Goal: Task Accomplishment & Management: Use online tool/utility

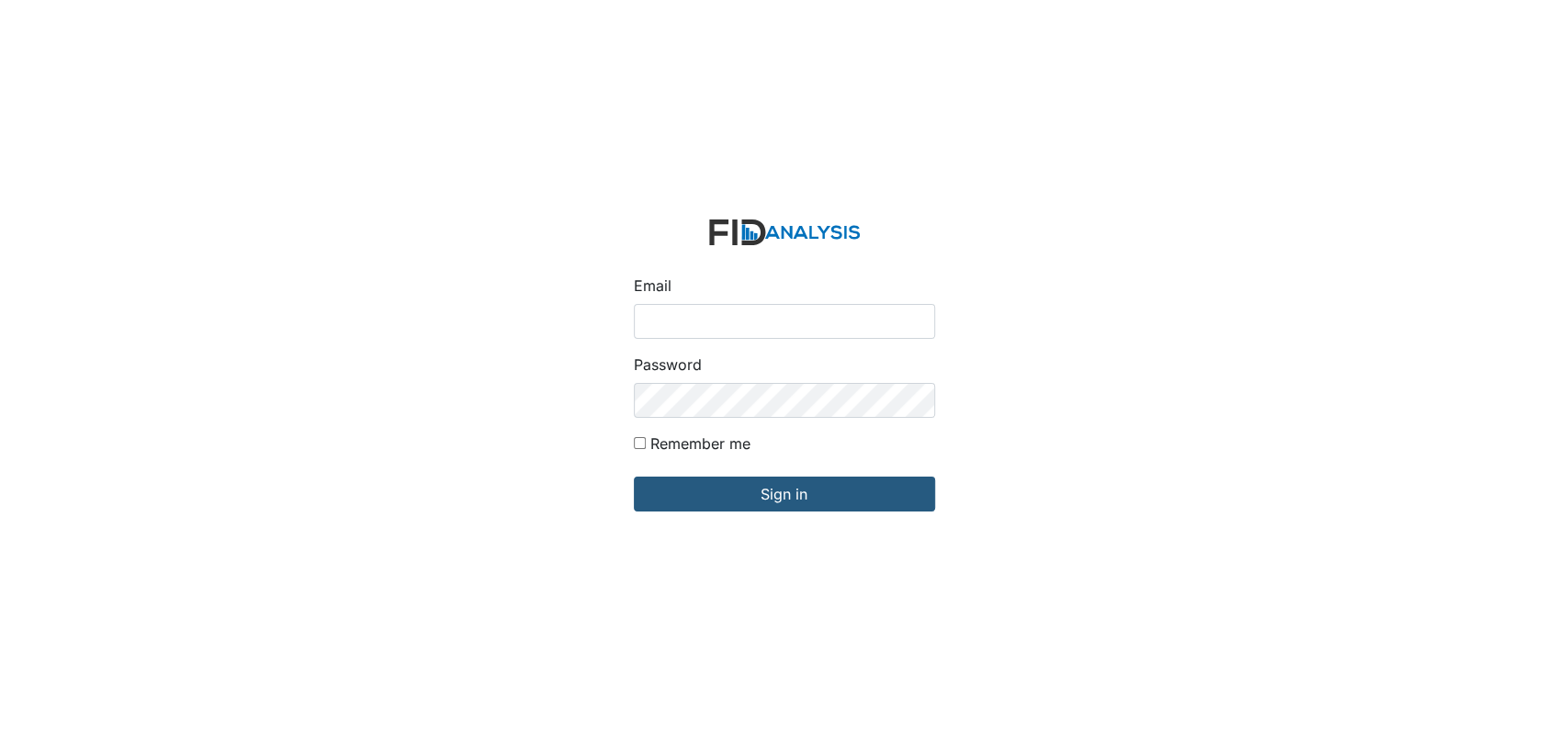
type input "[EMAIL_ADDRESS][DOMAIN_NAME]"
click at [637, 442] on input "Remember me" at bounding box center [640, 443] width 12 height 12
checkbox input "true"
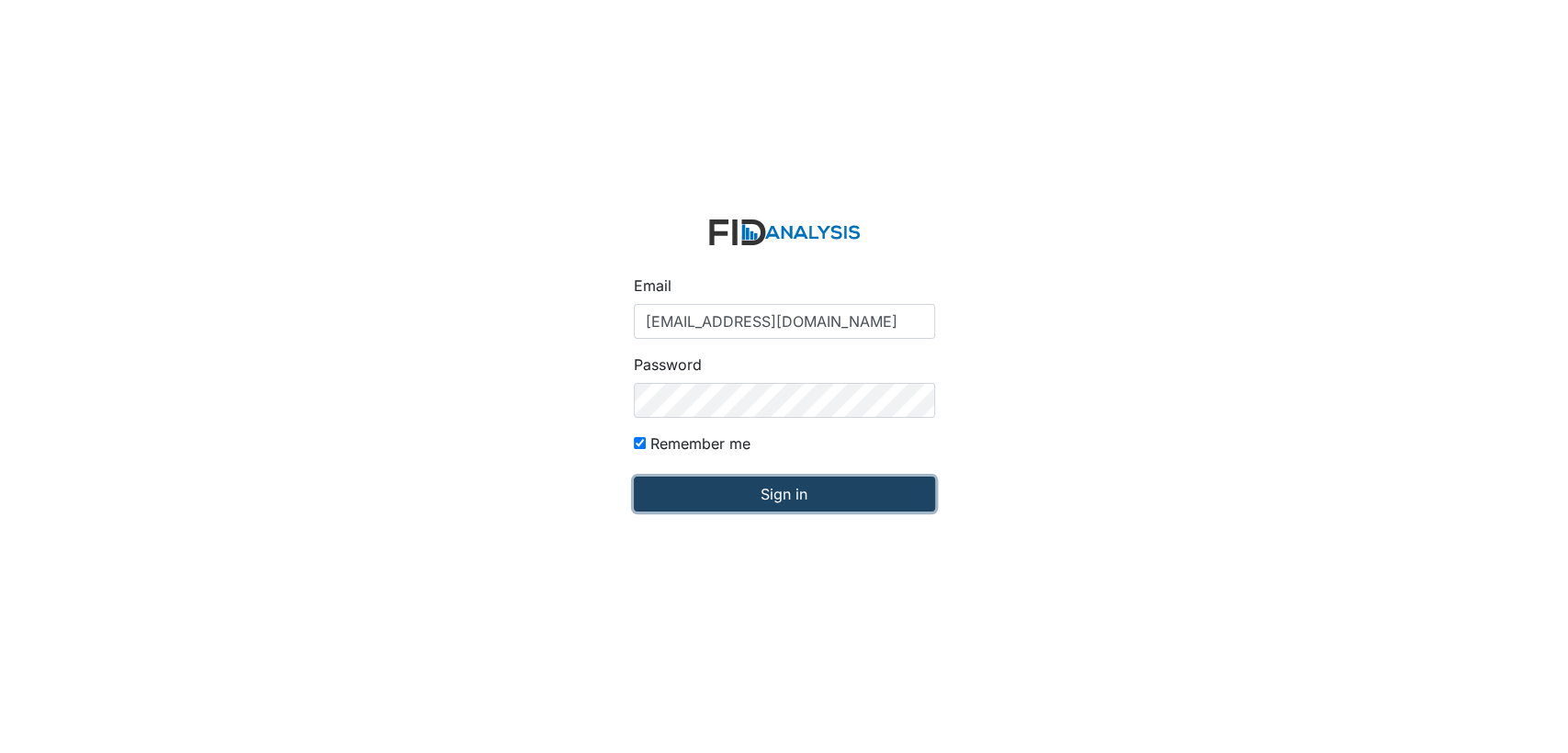
click at [686, 494] on input "Sign in" at bounding box center [785, 494] width 301 height 35
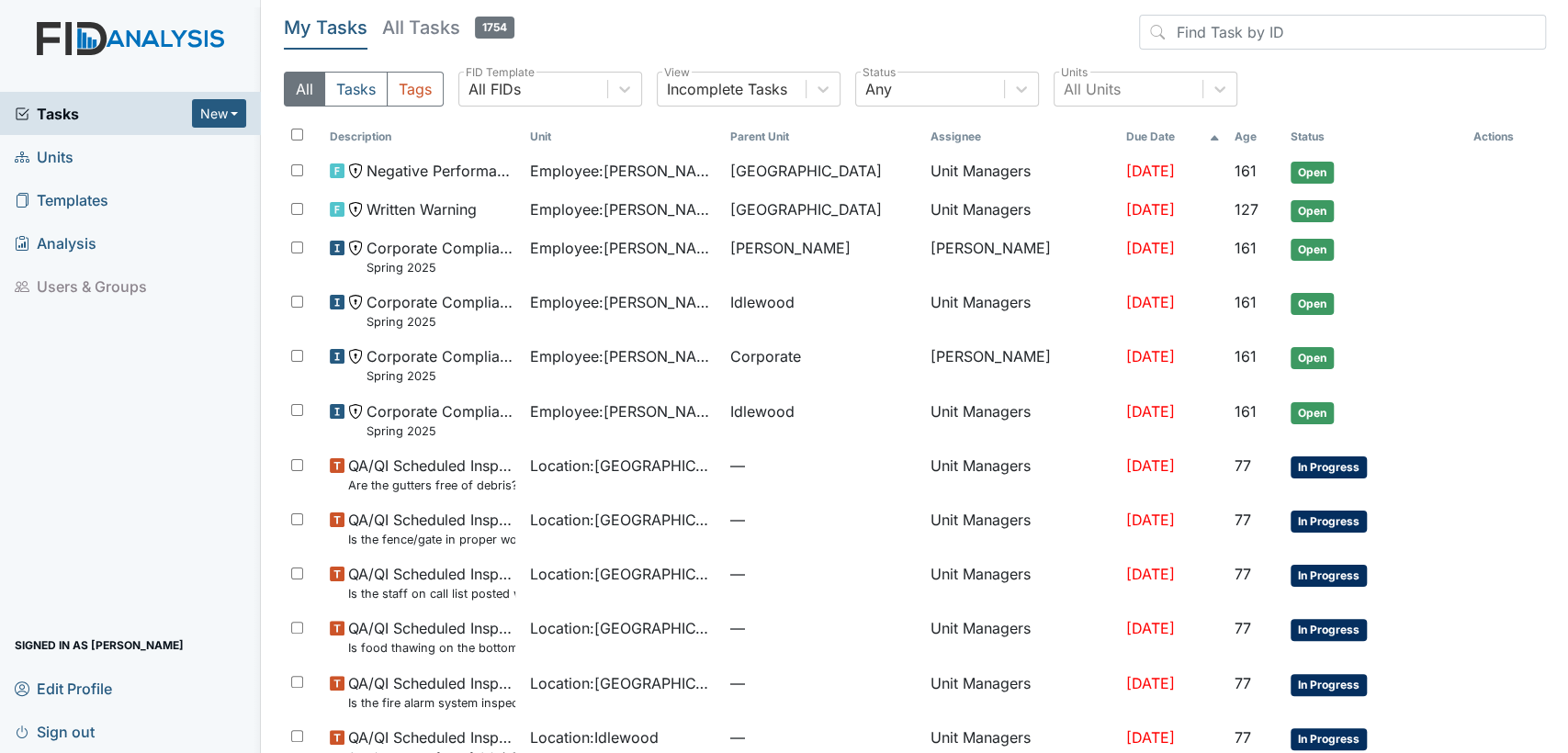
click at [130, 149] on link "Units" at bounding box center [131, 156] width 261 height 43
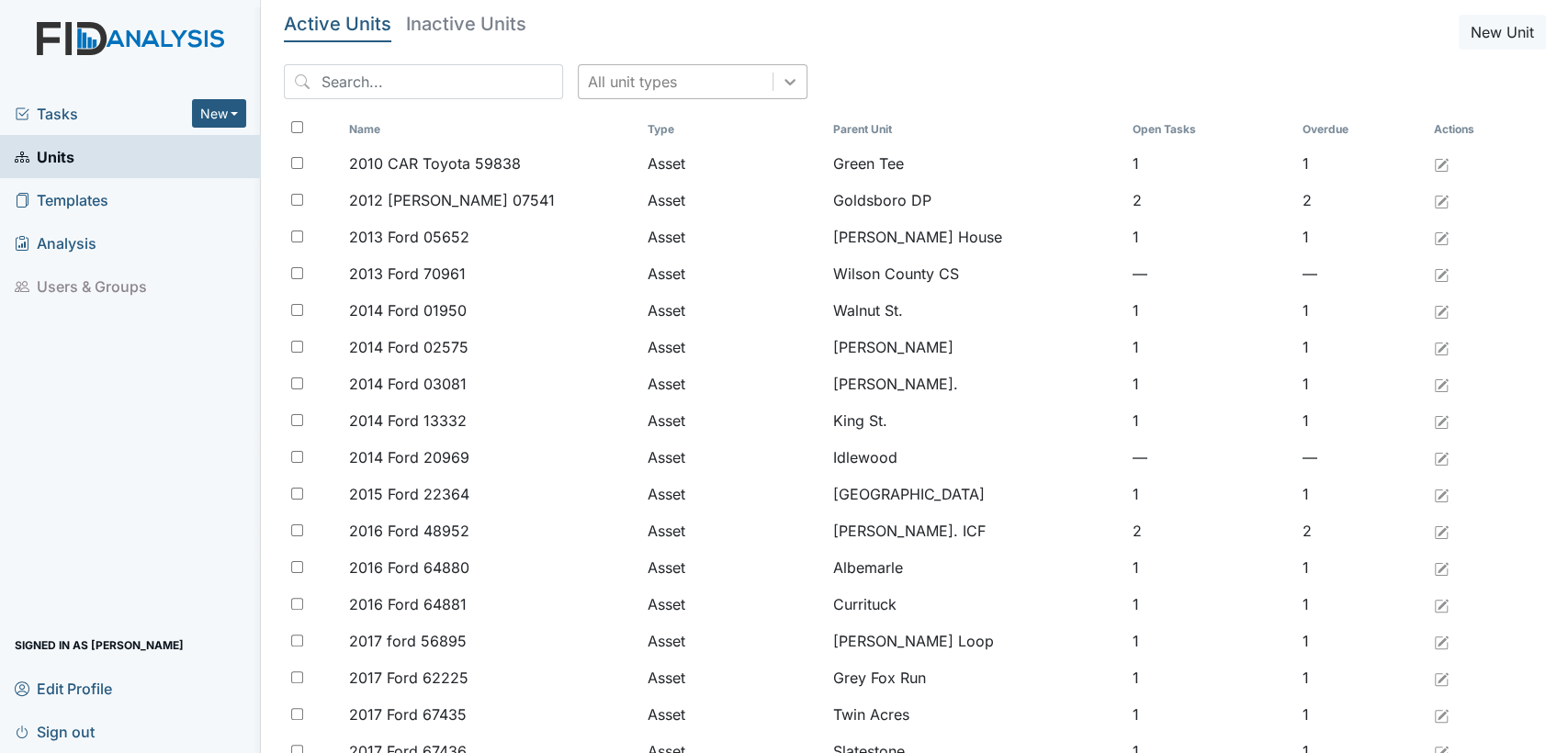
click at [781, 83] on icon at bounding box center [790, 81] width 18 height 18
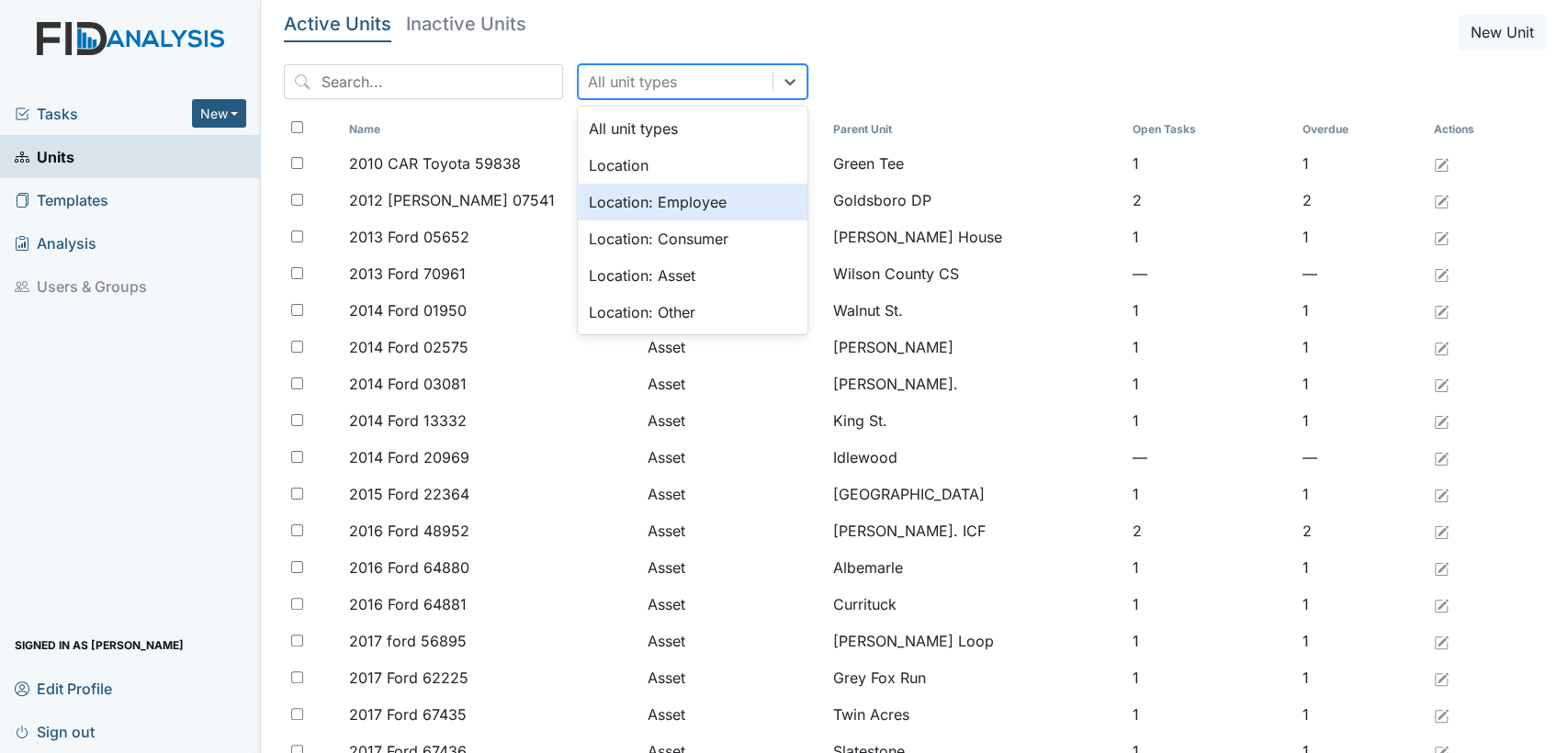
drag, startPoint x: 705, startPoint y: 193, endPoint x: 634, endPoint y: 184, distance: 71.6
click at [704, 193] on div "Location: Employee" at bounding box center [692, 202] width 230 height 37
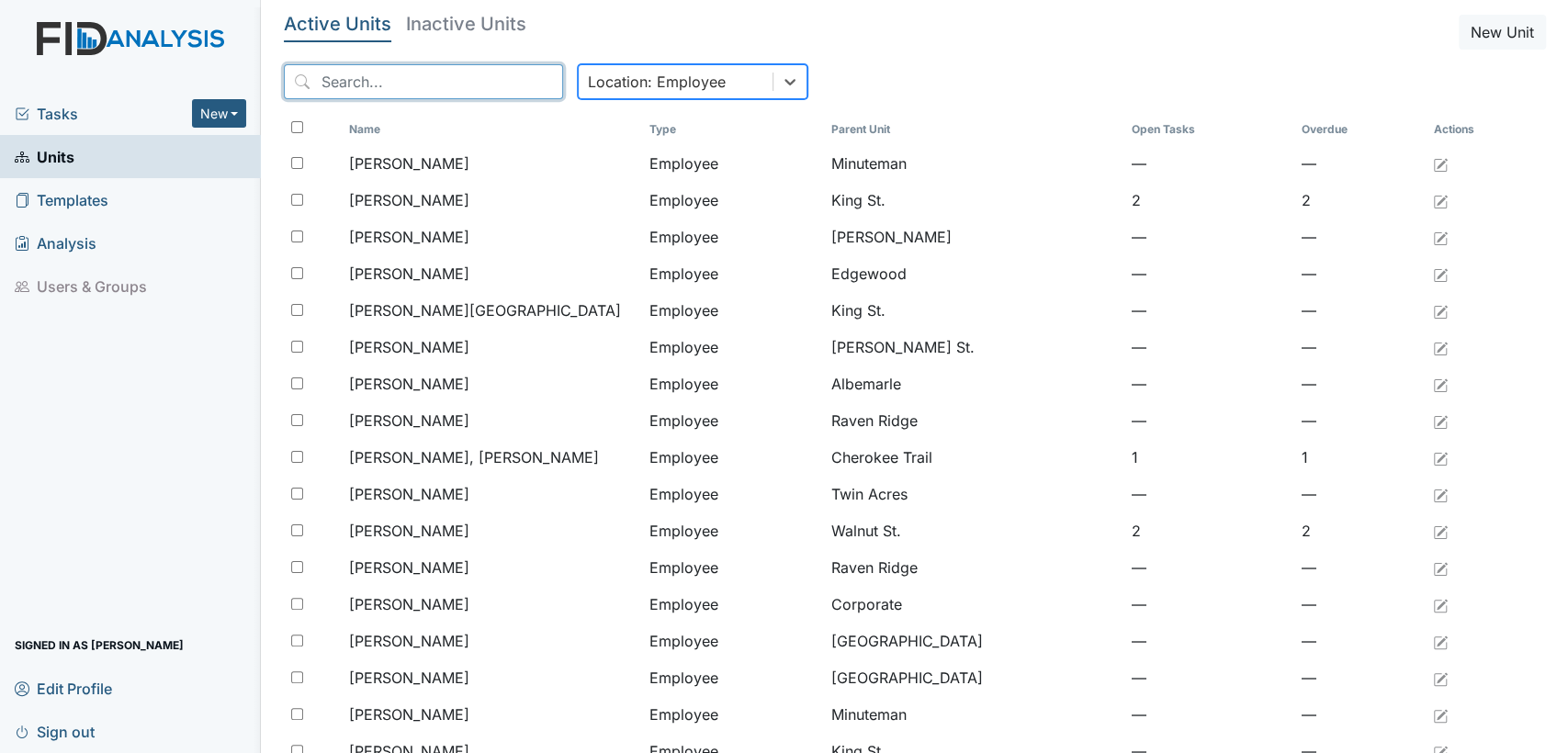
click at [366, 76] on input "search" at bounding box center [423, 81] width 279 height 35
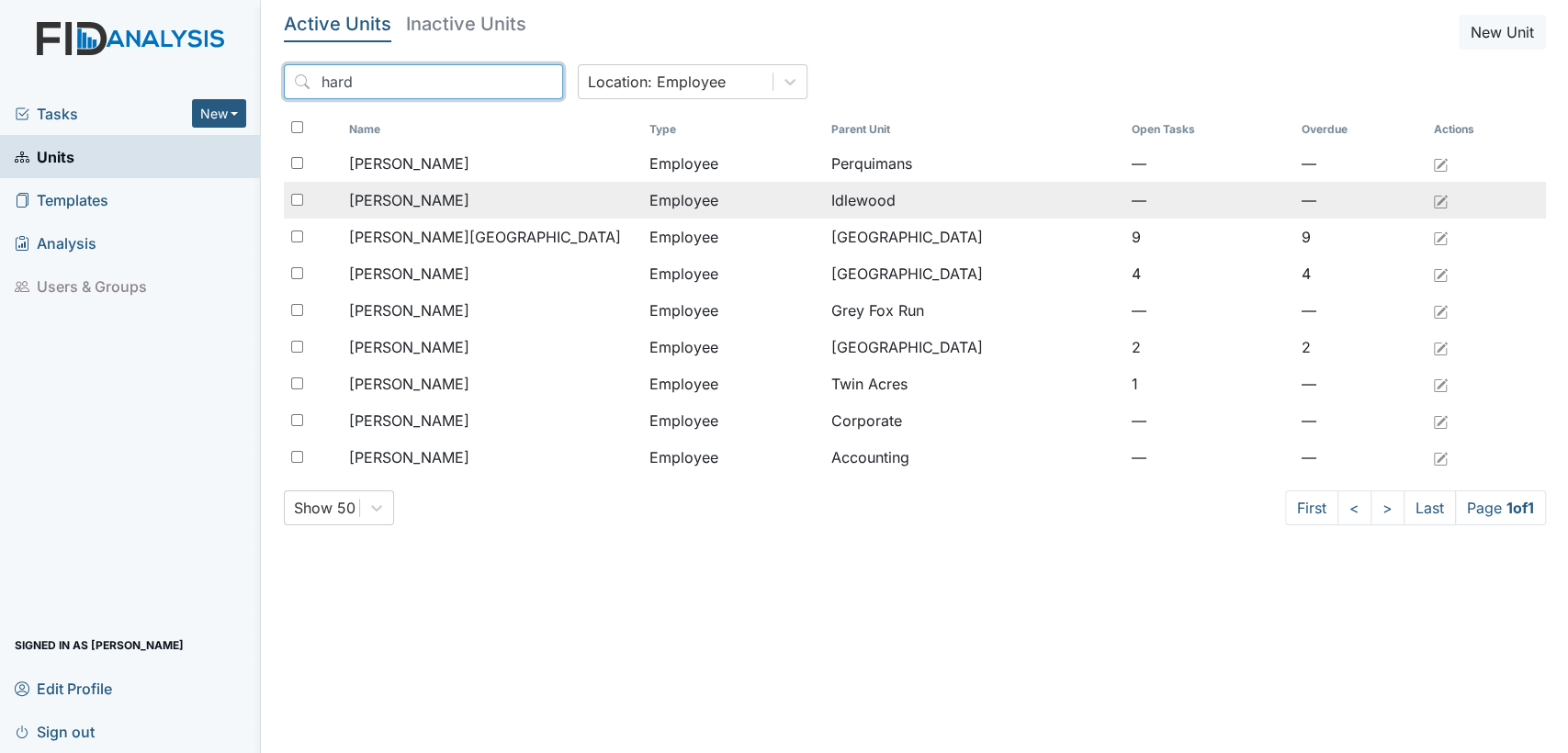
type input "hard"
click at [552, 191] on div "[PERSON_NAME]" at bounding box center [492, 199] width 286 height 22
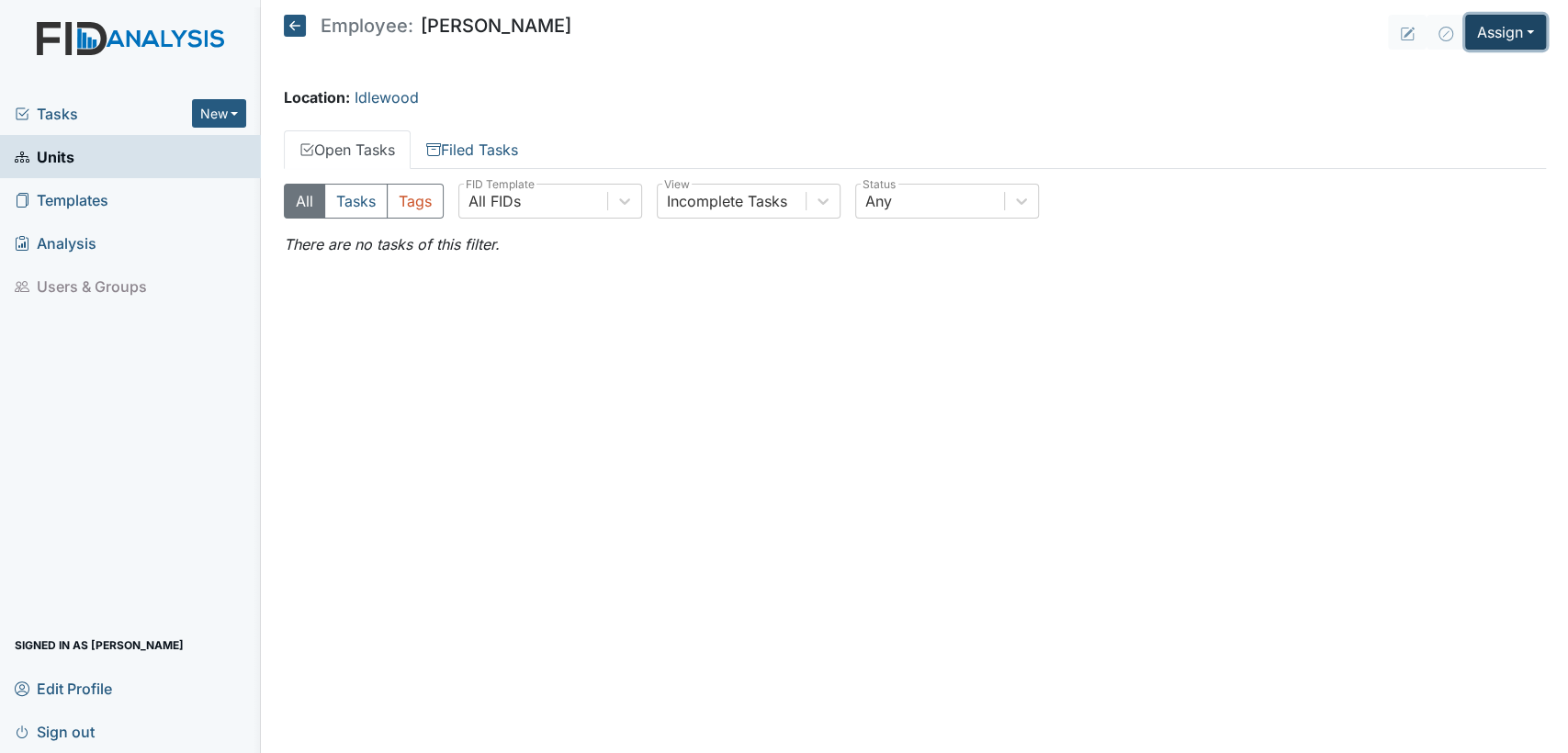
click at [1514, 32] on button "Assign" at bounding box center [1505, 31] width 81 height 35
click at [1180, 106] on div "Location: [GEOGRAPHIC_DATA]" at bounding box center [916, 97] width 1263 height 22
